Goal: Check status

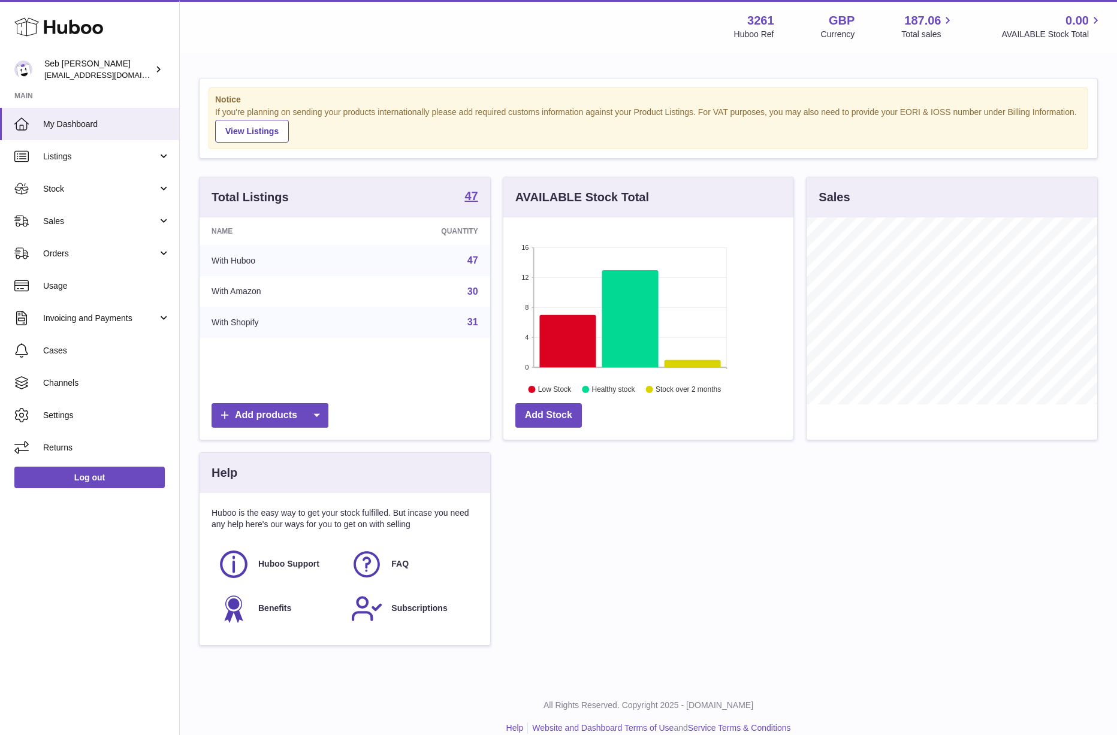
scroll to position [187, 290]
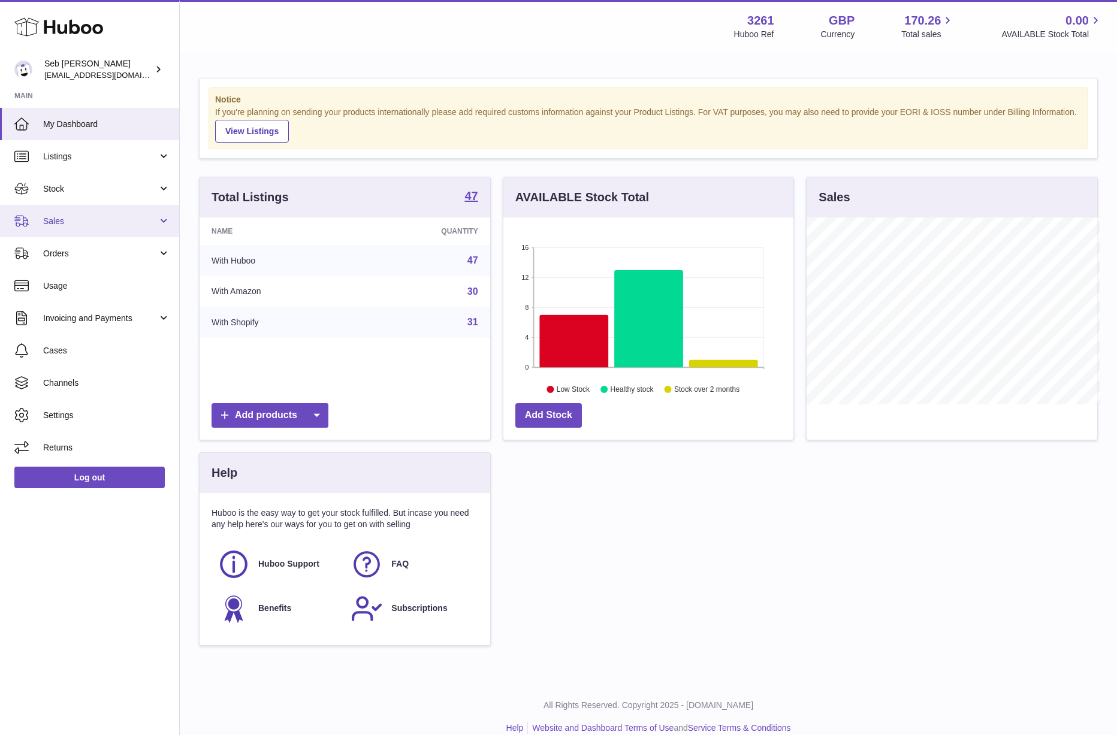
scroll to position [598818, 598714]
click at [71, 225] on span "Sales" at bounding box center [100, 221] width 114 height 11
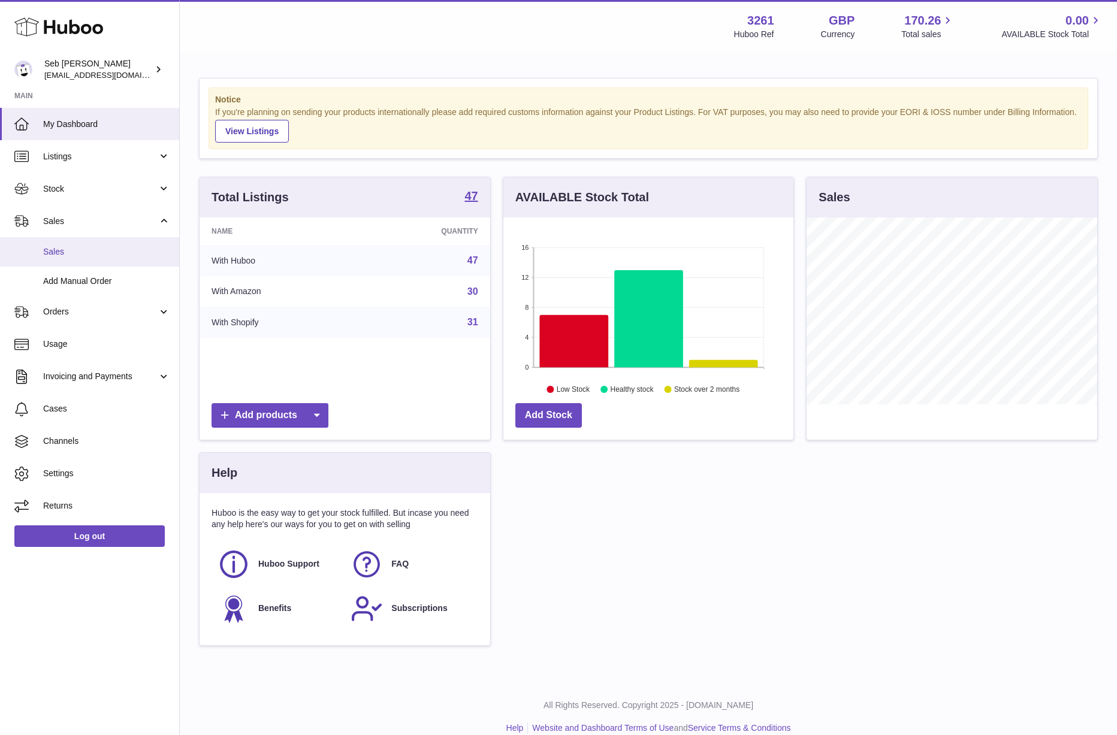
click at [86, 258] on link "Sales" at bounding box center [89, 251] width 179 height 29
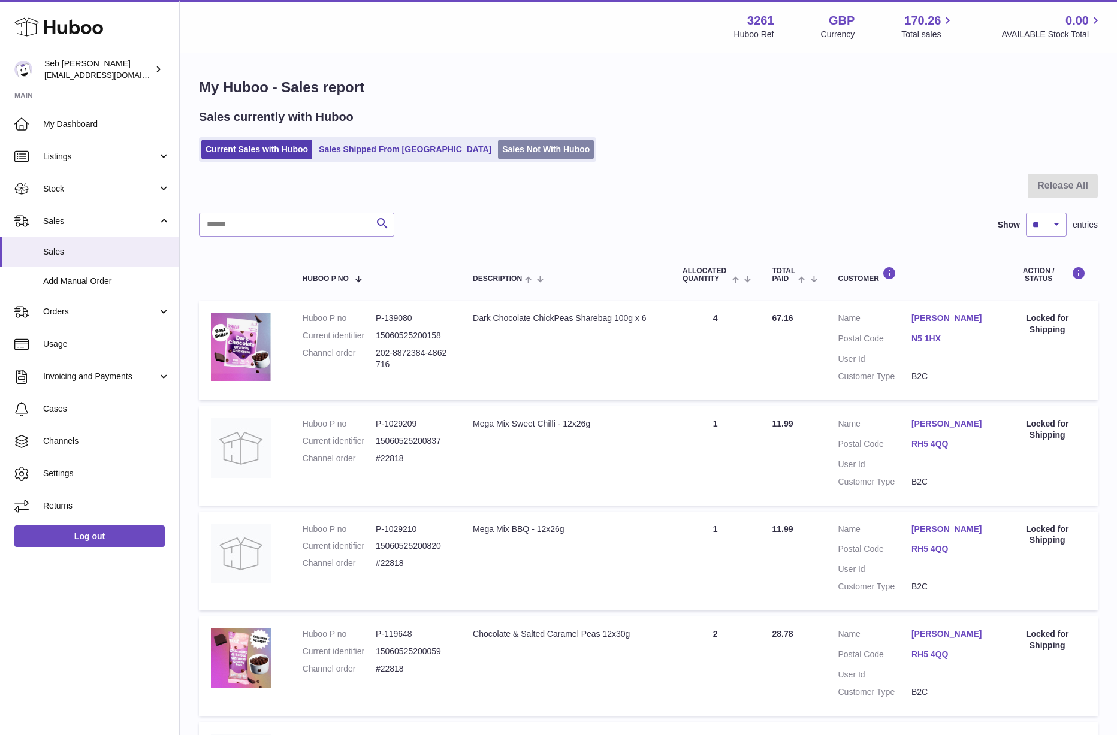
click at [498, 153] on link "Sales Not With Huboo" at bounding box center [546, 150] width 96 height 20
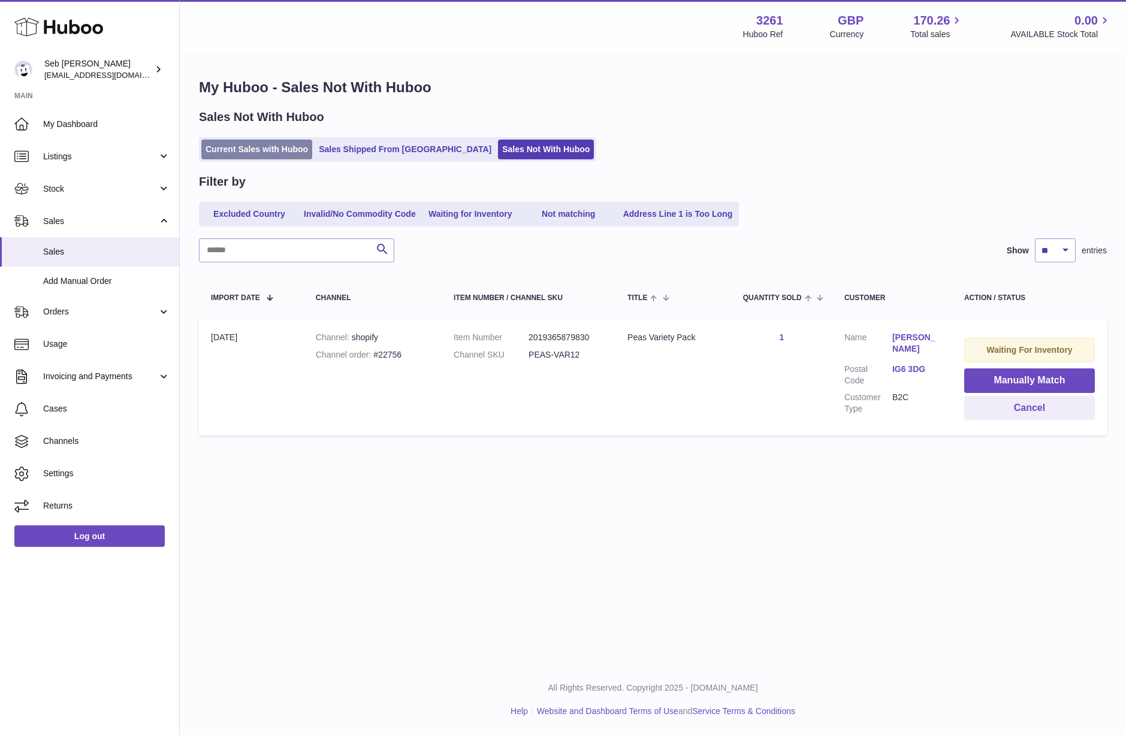
click at [280, 149] on link "Current Sales with Huboo" at bounding box center [256, 150] width 111 height 20
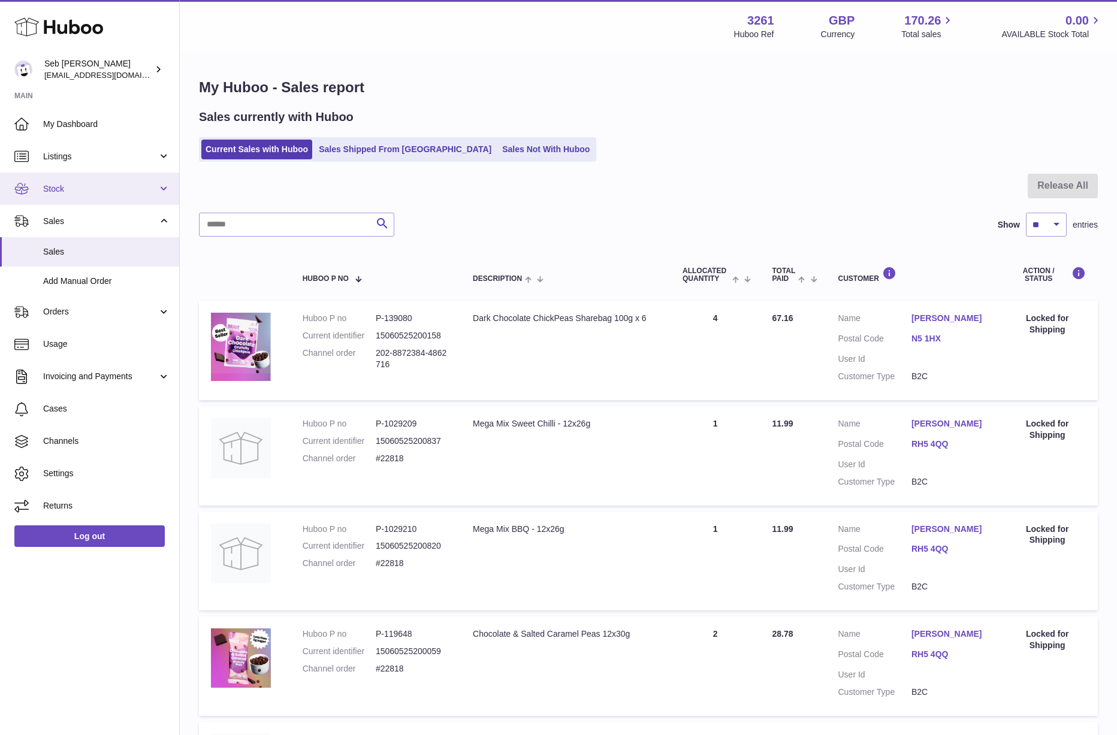
click at [128, 184] on span "Stock" at bounding box center [100, 188] width 114 height 11
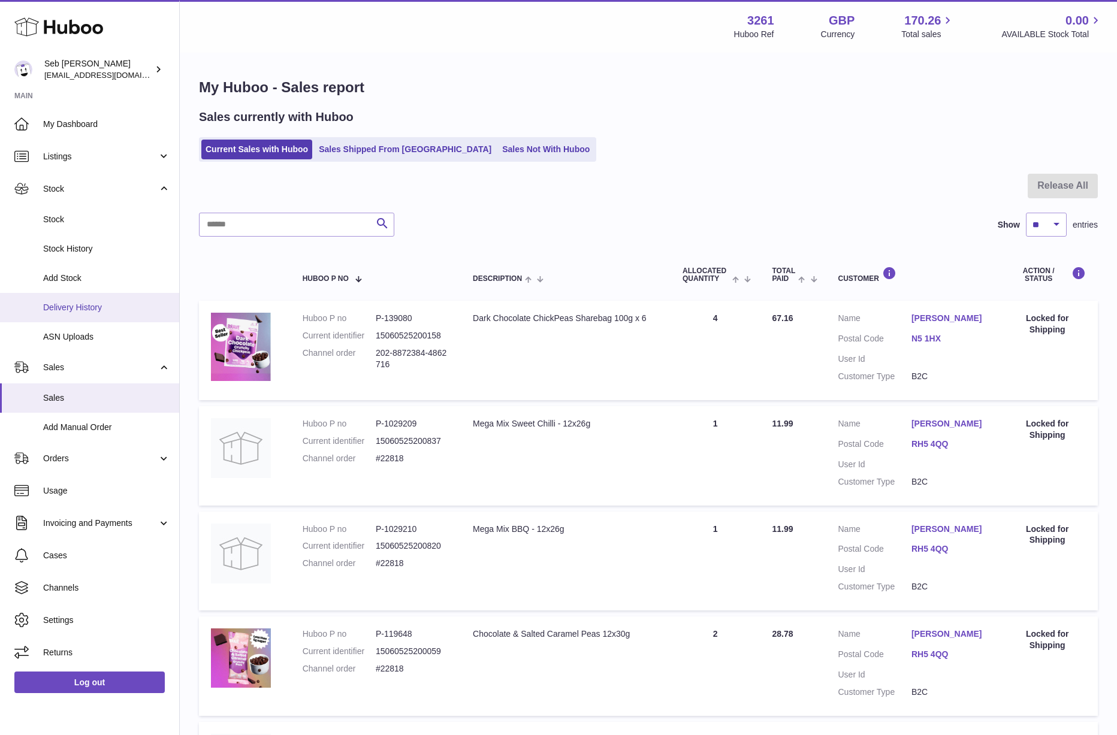
click at [116, 304] on span "Delivery History" at bounding box center [106, 307] width 127 height 11
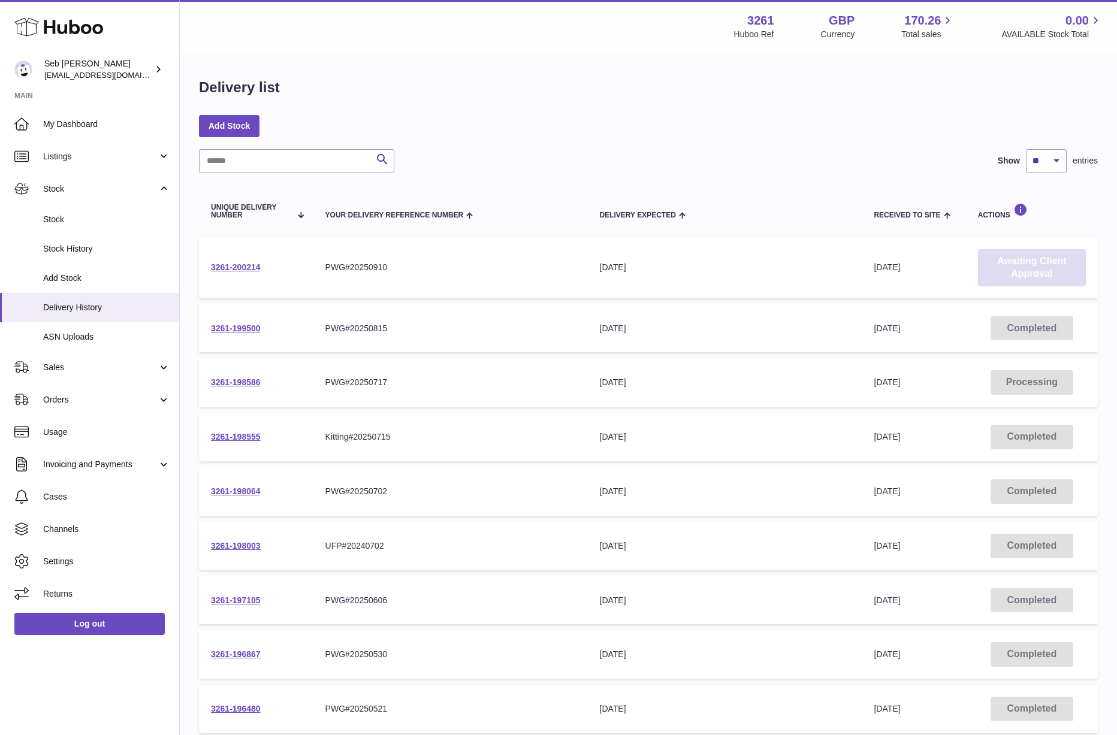
click at [1034, 268] on link "Awaiting Client Approval" at bounding box center [1032, 267] width 108 height 37
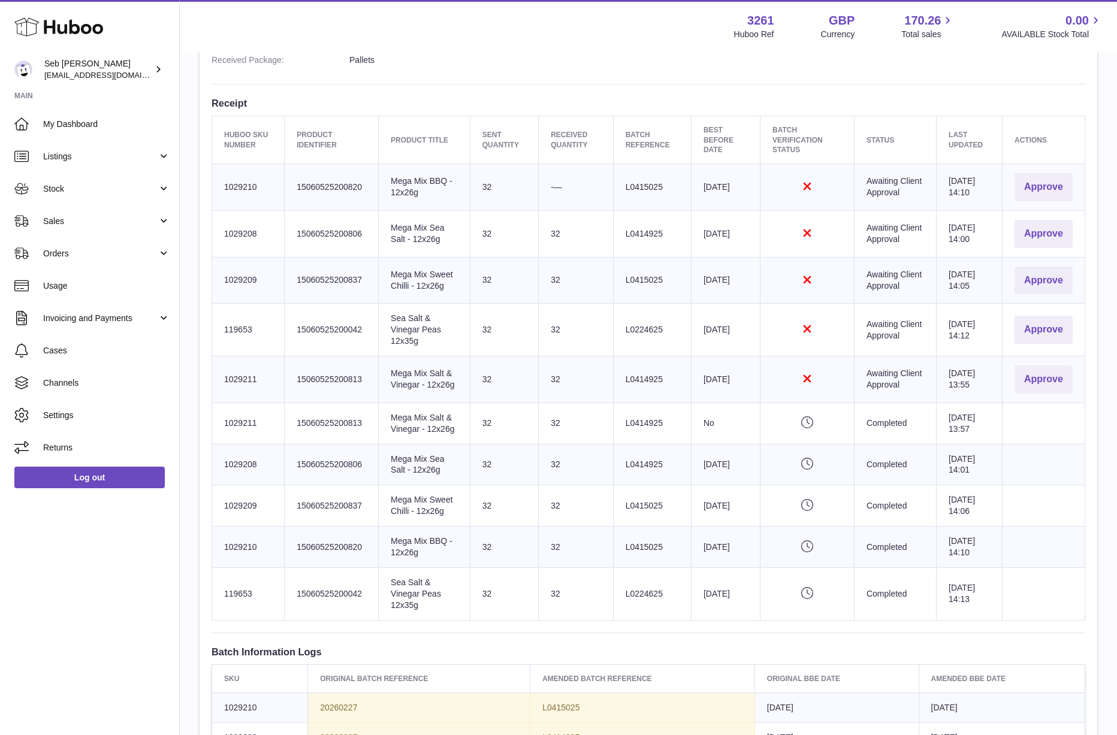
scroll to position [406, 0]
